Goal: Task Accomplishment & Management: Complete application form

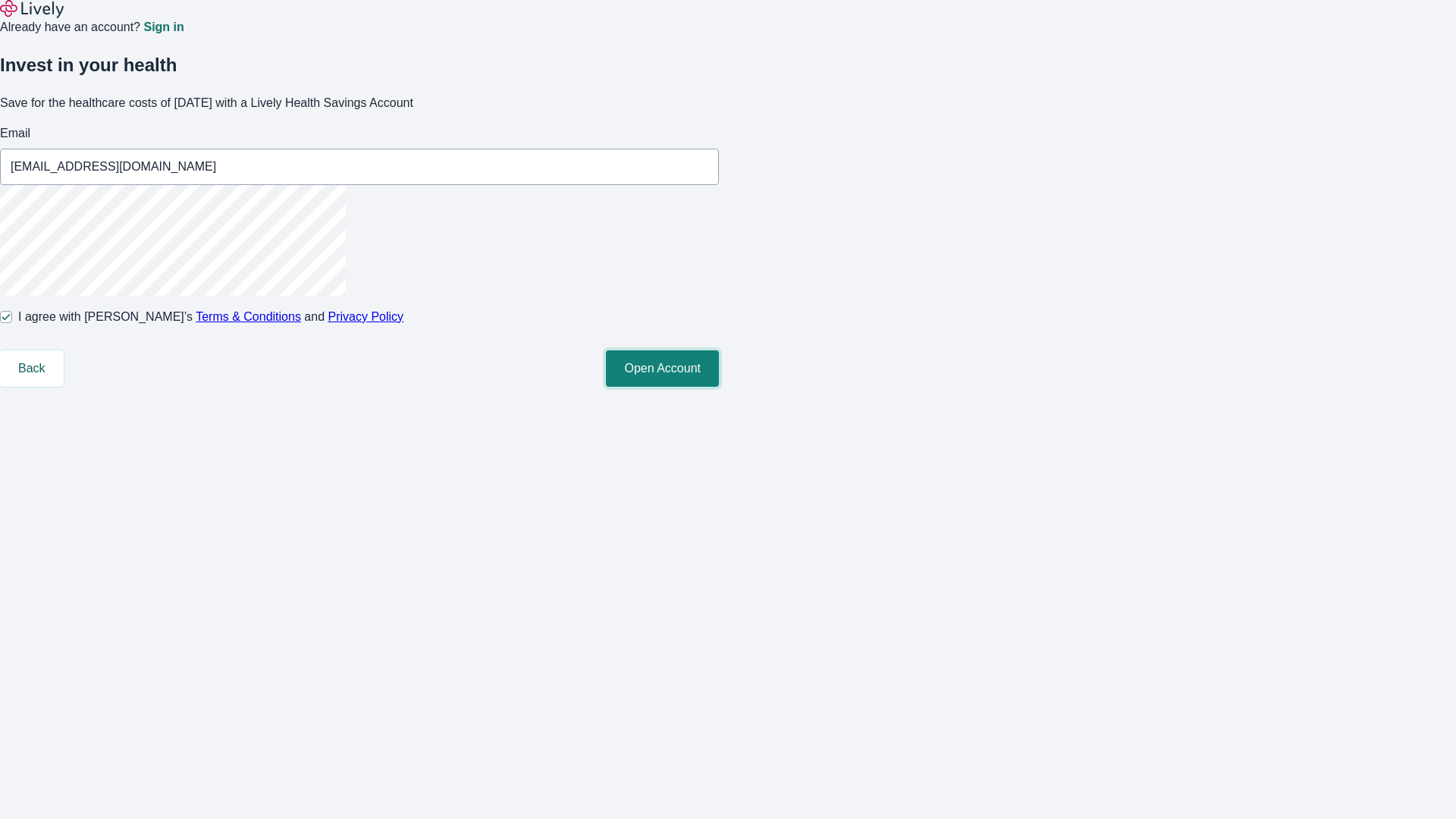
click at [719, 386] on button "Open Account" at bounding box center [662, 368] width 113 height 36
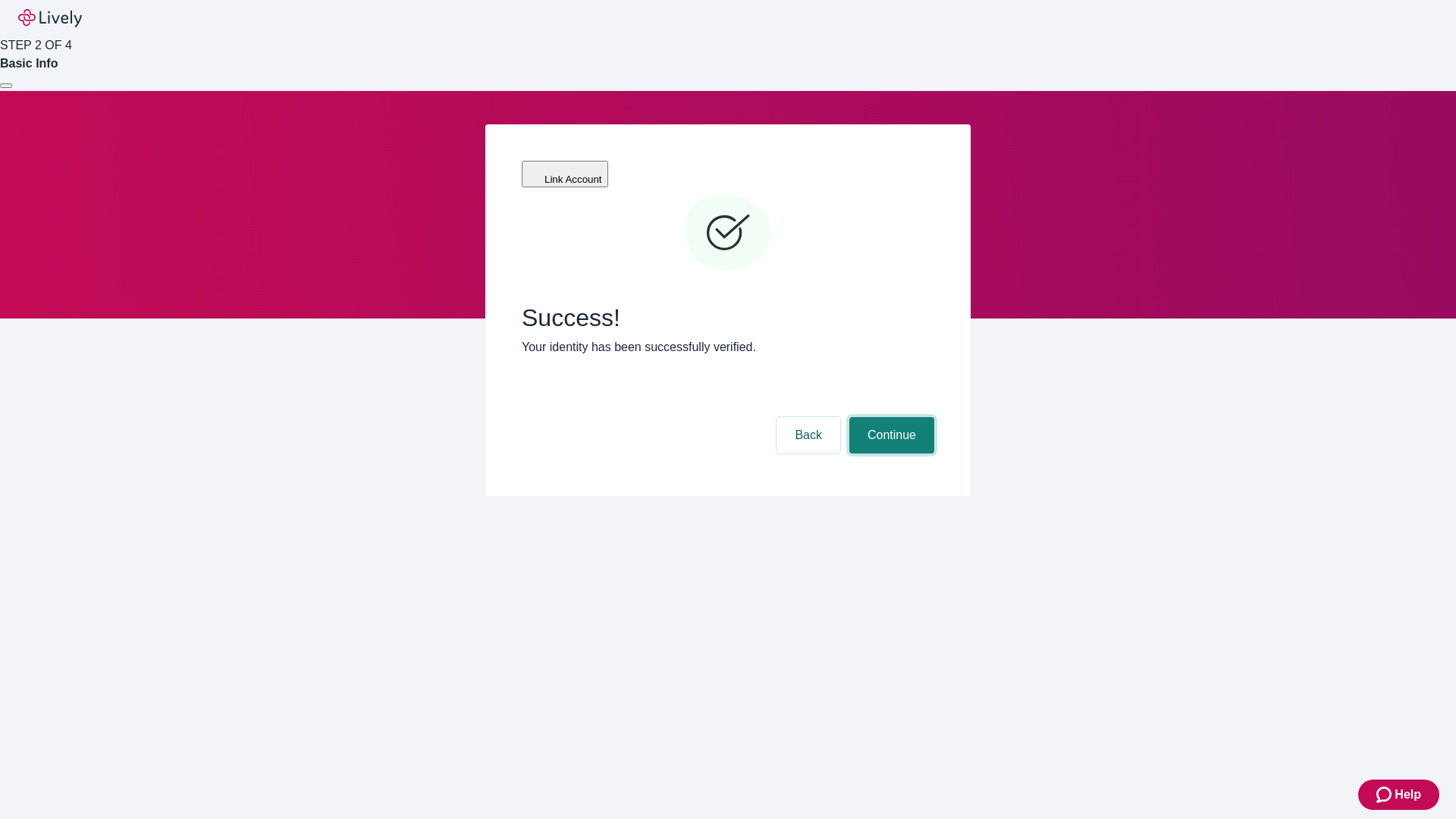
click at [890, 417] on button "Continue" at bounding box center [892, 435] width 85 height 36
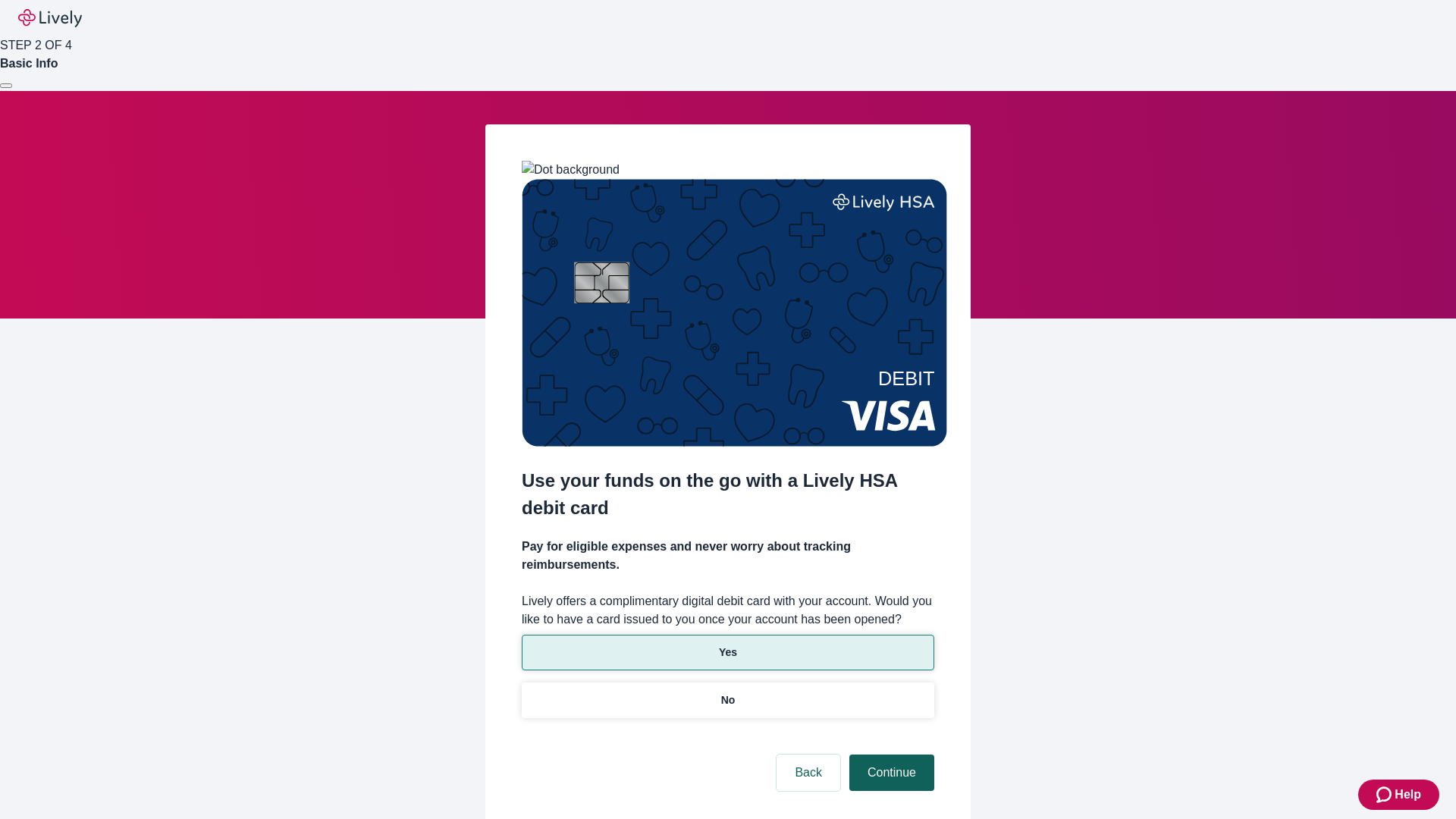
click at [728, 645] on p "Yes" at bounding box center [728, 652] width 18 height 16
click at [890, 755] on button "Continue" at bounding box center [892, 773] width 85 height 36
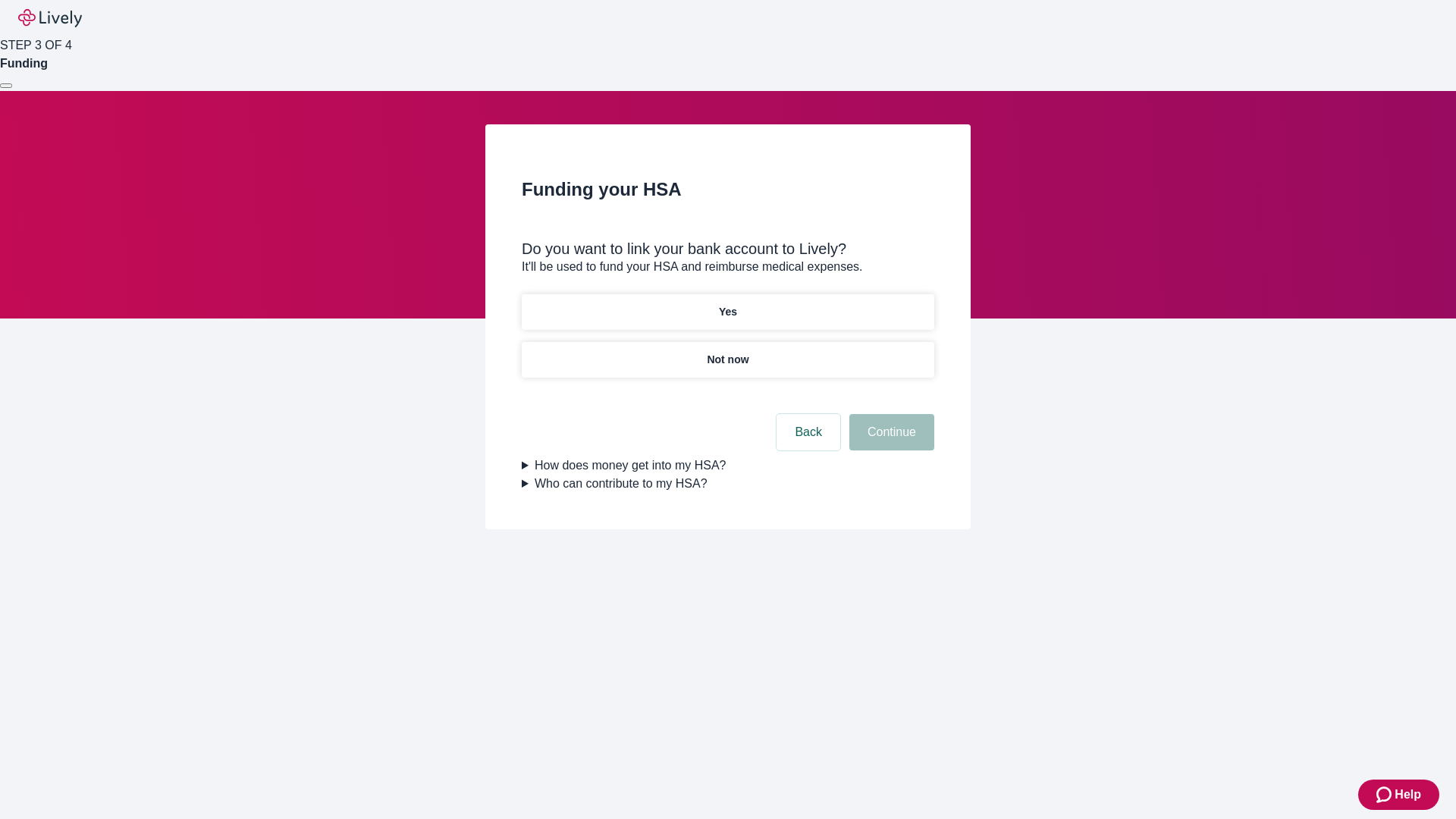
click at [728, 352] on p "Not now" at bounding box center [728, 360] width 42 height 16
click at [890, 441] on button "Continue" at bounding box center [892, 432] width 85 height 36
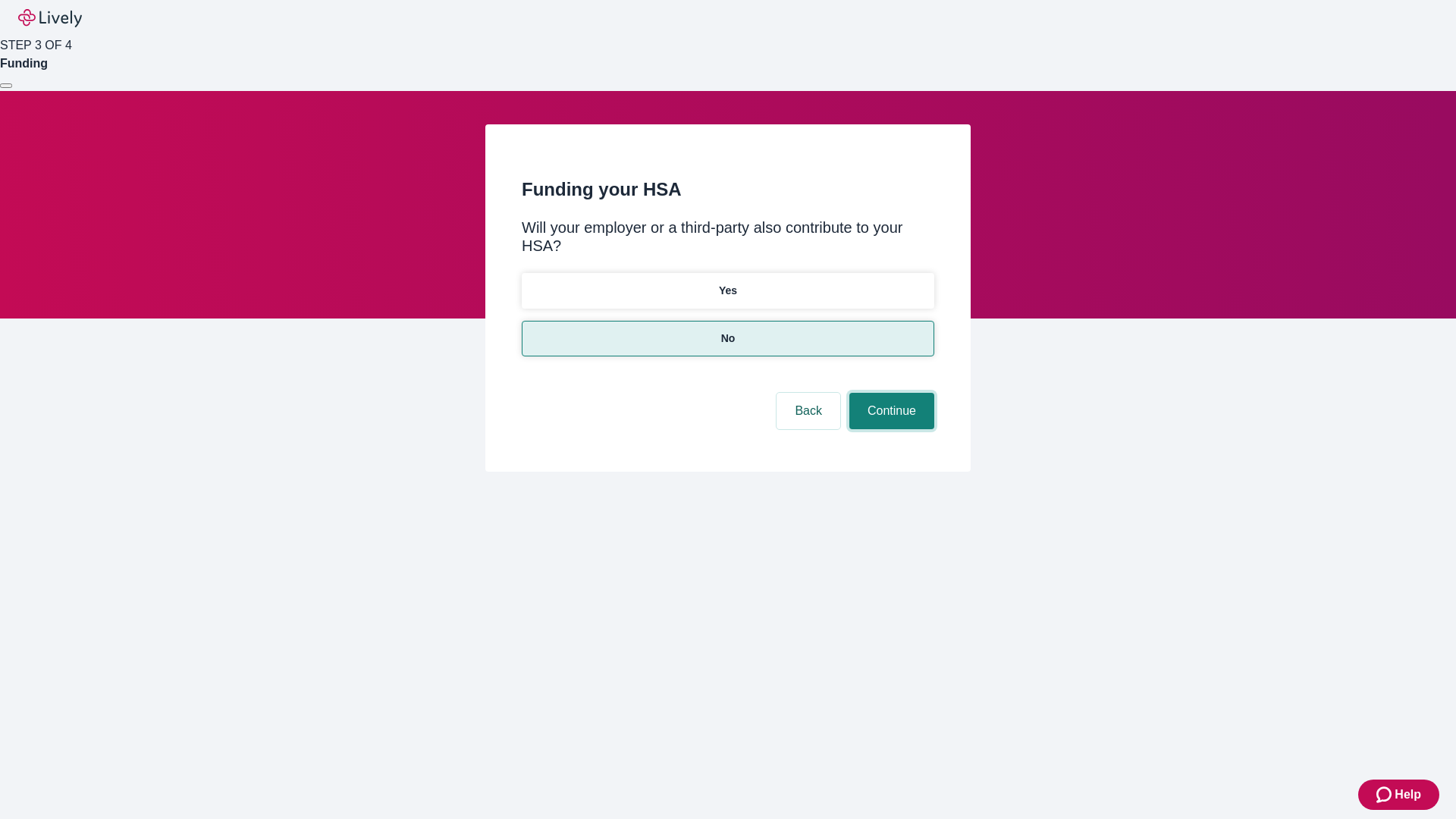
click at [890, 393] on button "Continue" at bounding box center [892, 411] width 85 height 36
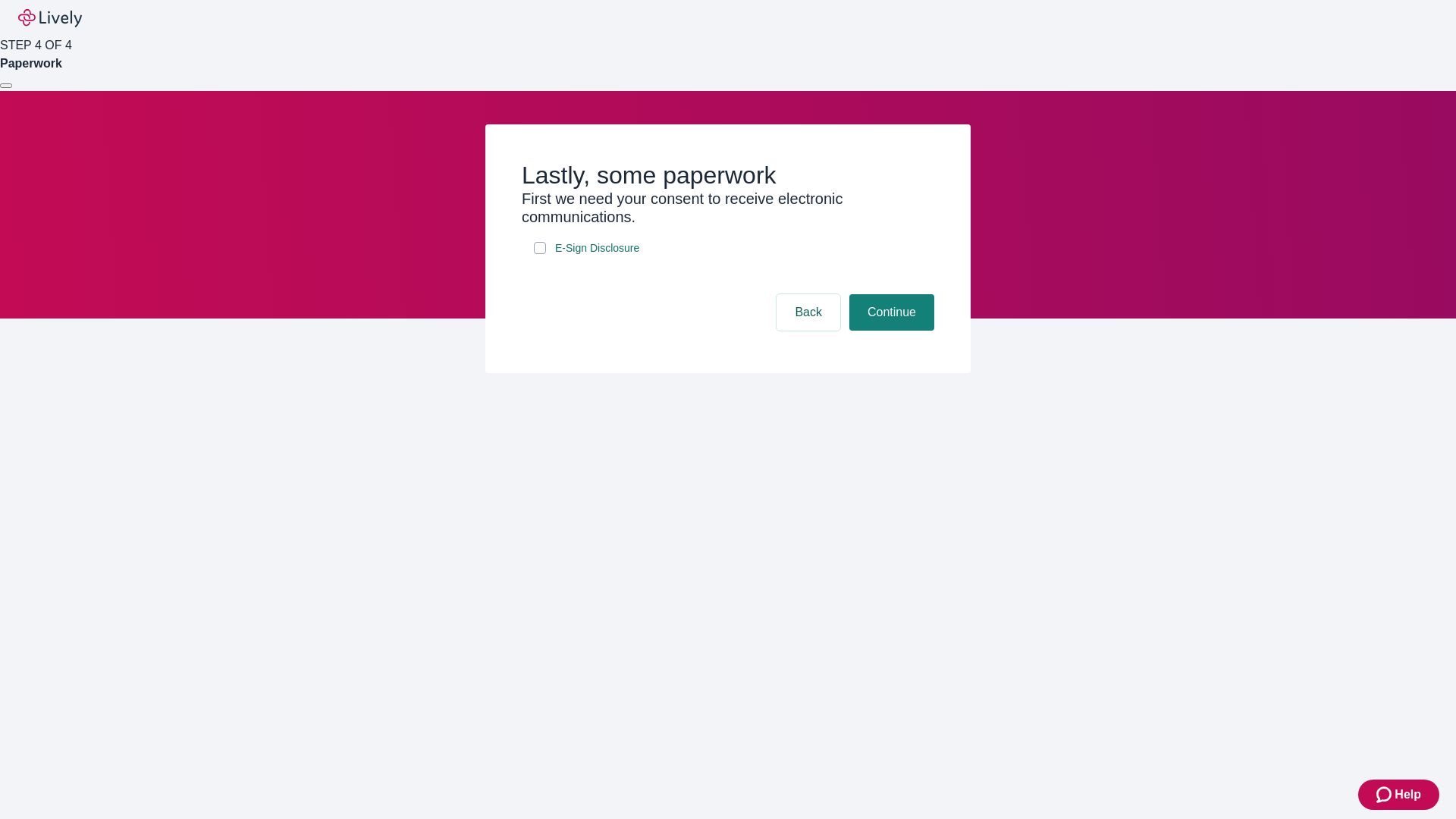
click at [540, 254] on input "E-Sign Disclosure" at bounding box center [540, 247] width 12 height 12
checkbox input "true"
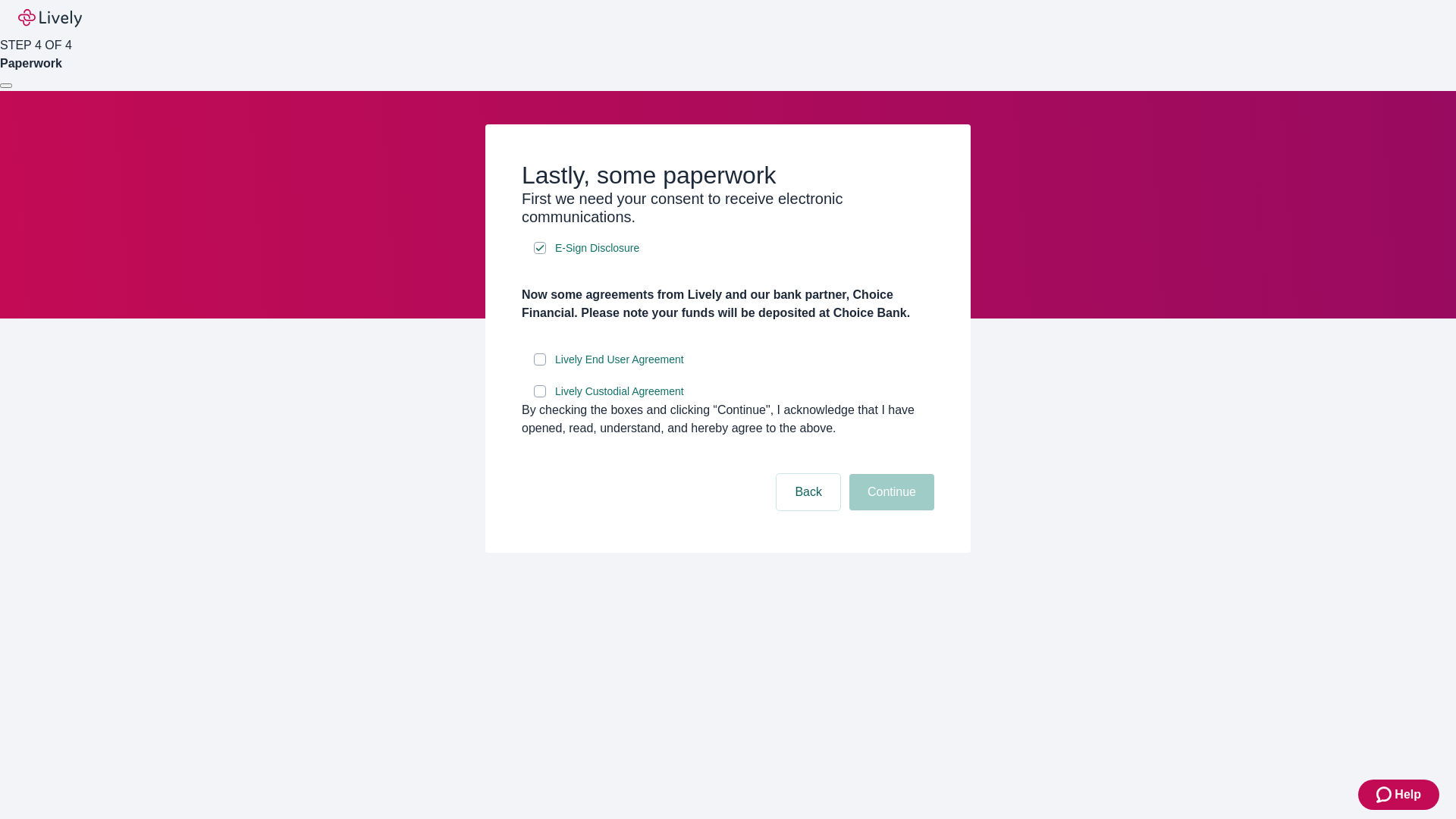
click at [540, 365] on input "Lively End User Agreement" at bounding box center [540, 359] width 12 height 12
checkbox input "true"
click at [540, 398] on input "Lively Custodial Agreement" at bounding box center [540, 391] width 12 height 12
checkbox input "true"
click at [890, 510] on button "Continue" at bounding box center [892, 491] width 85 height 36
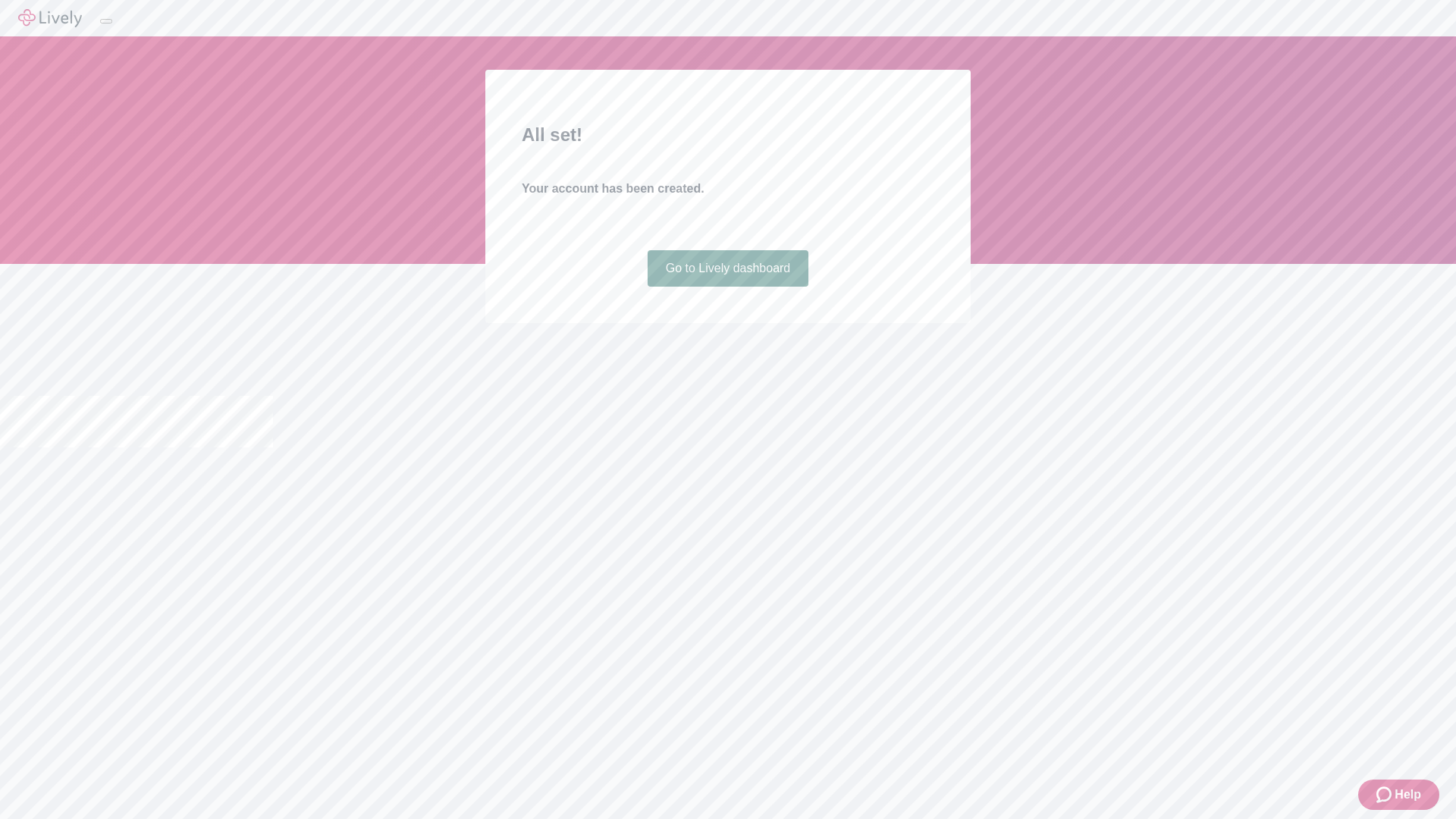
click at [728, 287] on link "Go to Lively dashboard" at bounding box center [728, 268] width 162 height 36
